Goal: Information Seeking & Learning: Understand process/instructions

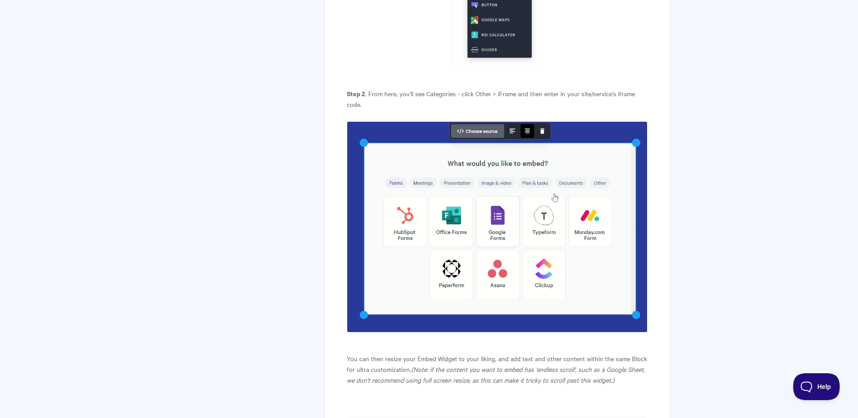
scroll to position [639, 0]
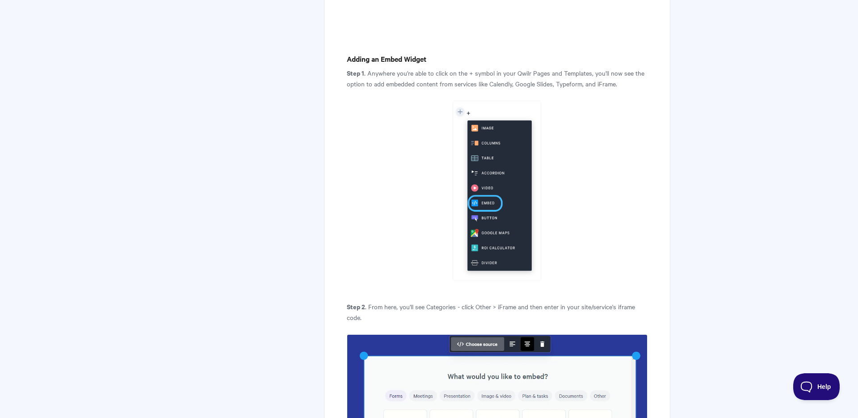
scroll to position [618, 0]
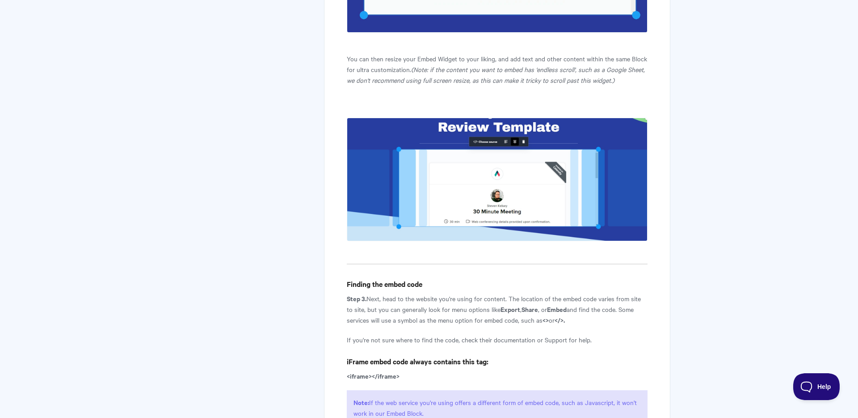
scroll to position [1296, 0]
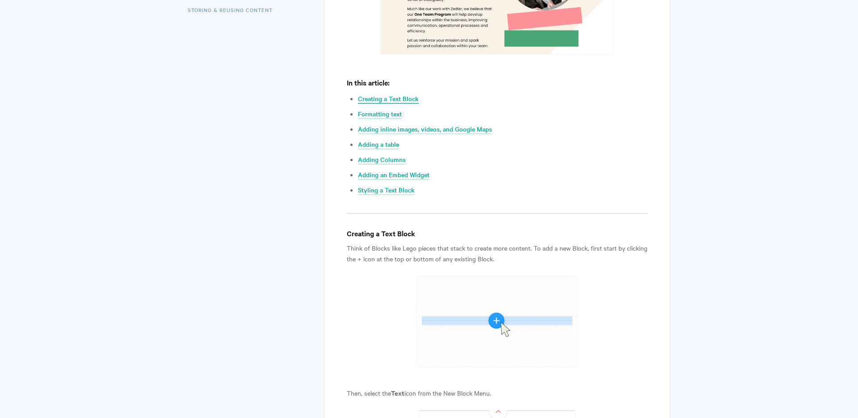
click at [371, 98] on link "Creating a Text Block" at bounding box center [388, 99] width 61 height 10
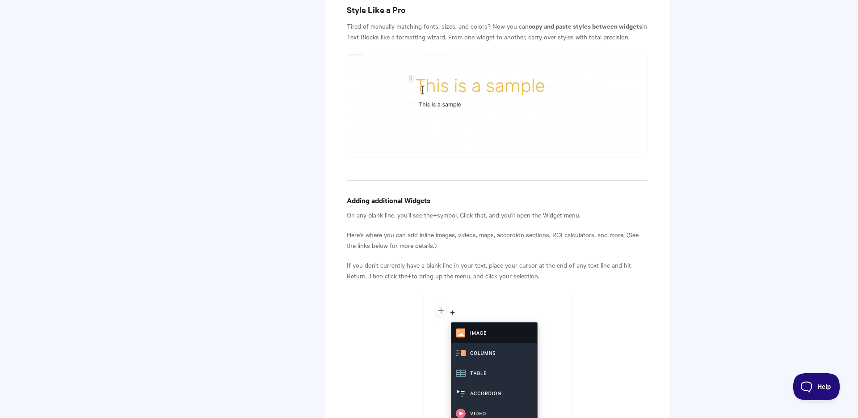
scroll to position [1256, 0]
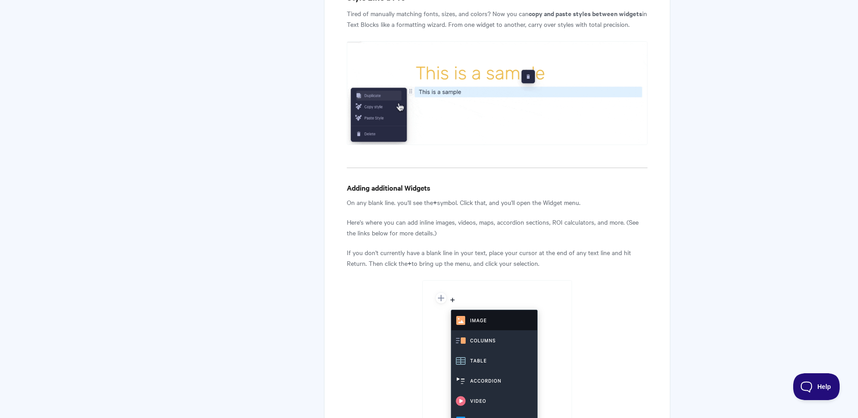
drag, startPoint x: 355, startPoint y: 200, endPoint x: 493, endPoint y: 219, distance: 139.0
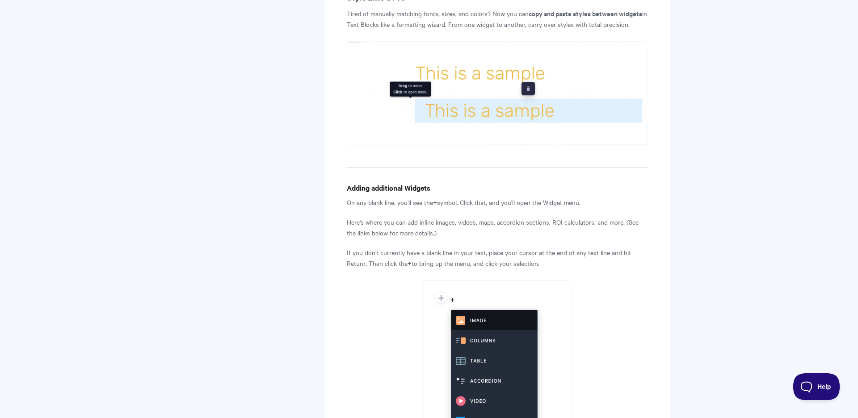
click at [493, 219] on p "Here's where you can add inline images, videos, maps, accordion sections, ROI c…" at bounding box center [497, 226] width 301 height 21
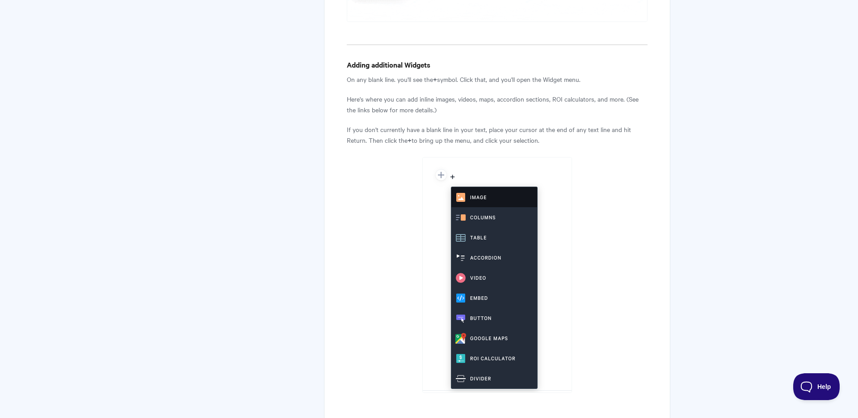
scroll to position [1402, 0]
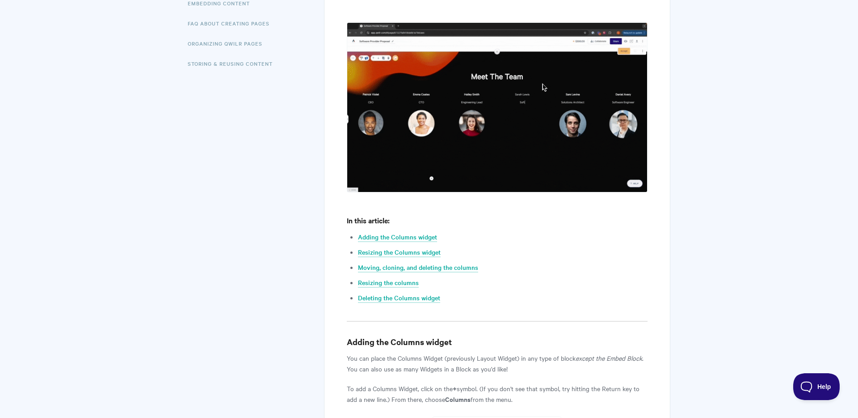
scroll to position [237, 0]
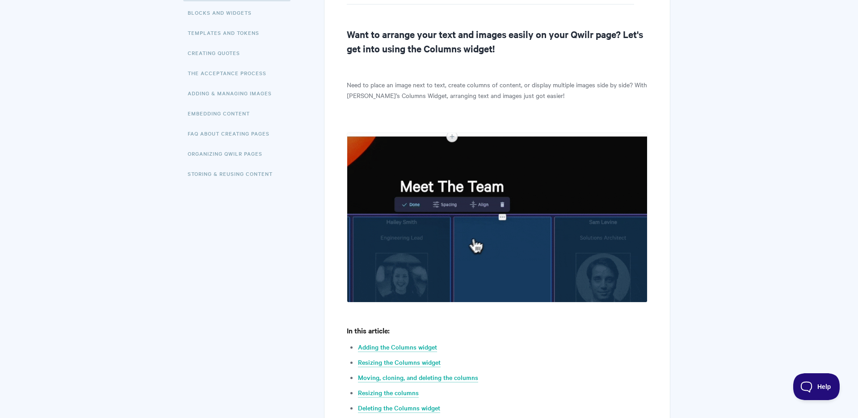
scroll to position [254, 0]
